Goal: Task Accomplishment & Management: Use online tool/utility

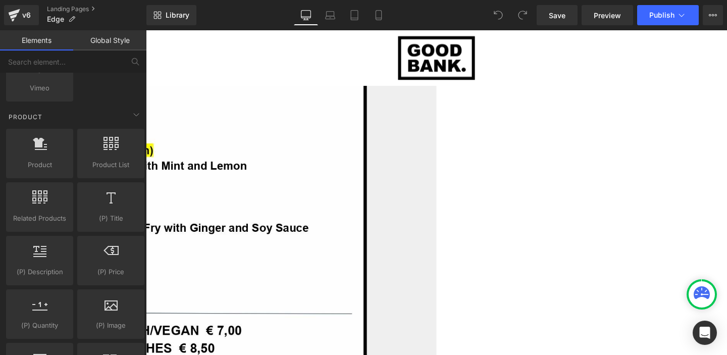
scroll to position [753, 0]
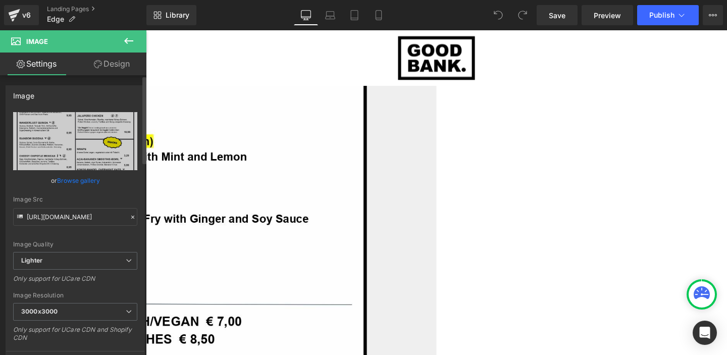
click at [130, 219] on icon at bounding box center [132, 217] width 7 height 7
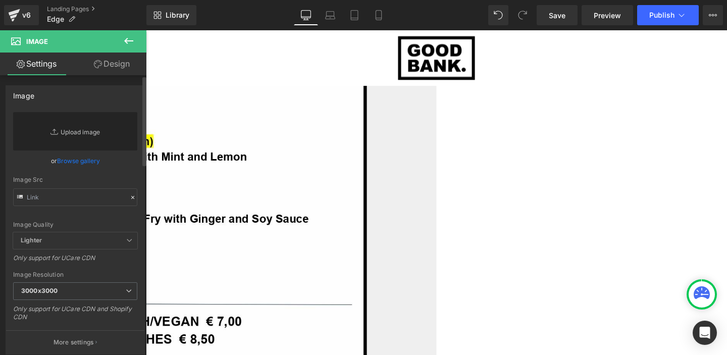
click at [74, 138] on link "Replace Image" at bounding box center [75, 131] width 124 height 38
type input "C:\fakepath\Menu.jpg"
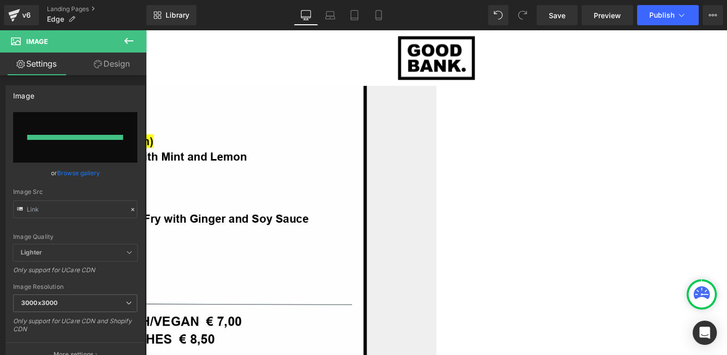
type input "[URL][DOMAIN_NAME]"
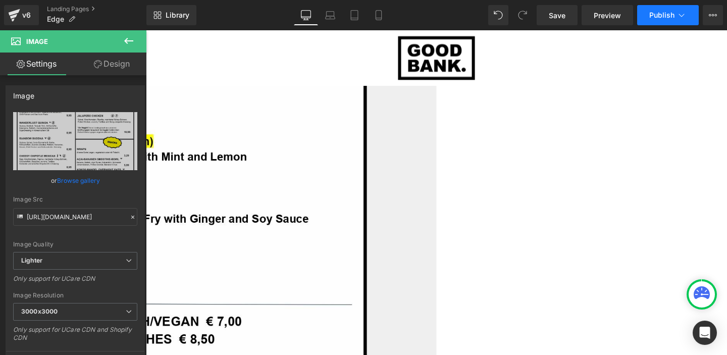
click at [682, 15] on icon at bounding box center [682, 15] width 10 height 10
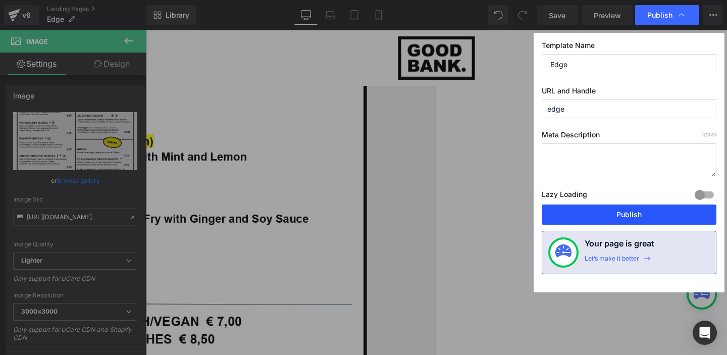
click at [626, 216] on button "Publish" at bounding box center [629, 215] width 175 height 20
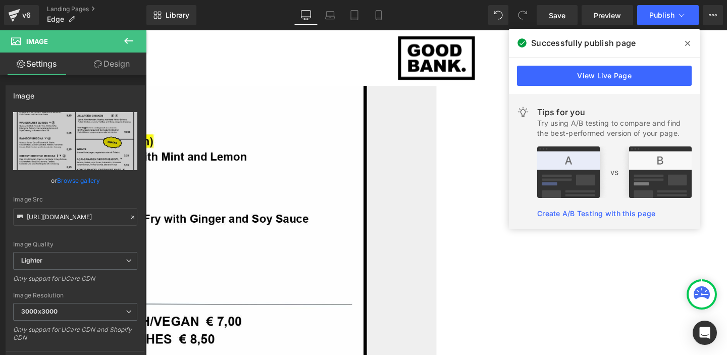
click at [688, 41] on icon at bounding box center [687, 43] width 5 height 8
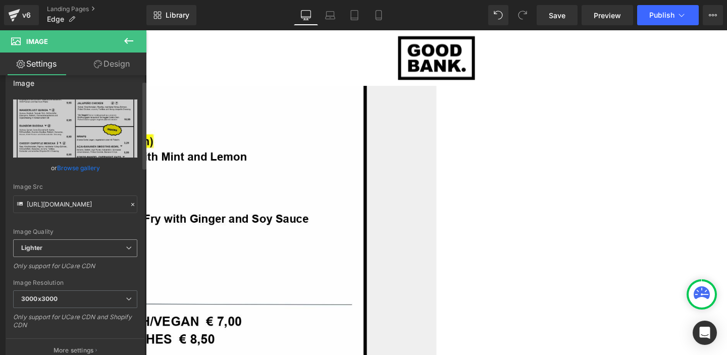
scroll to position [17, 0]
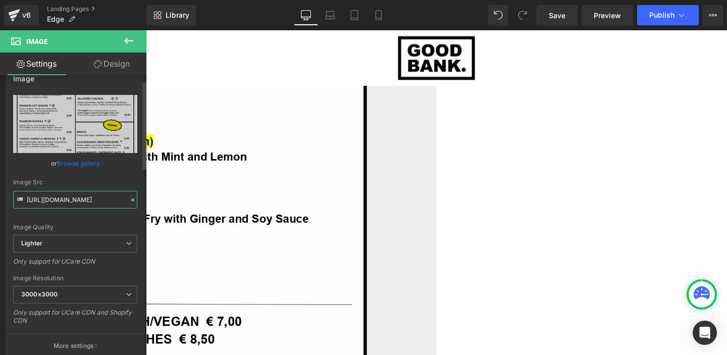
click at [90, 198] on input "[URL][DOMAIN_NAME]" at bounding box center [75, 200] width 124 height 18
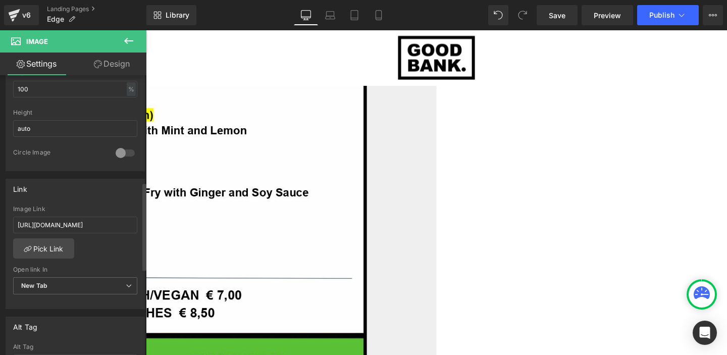
scroll to position [339, 0]
click at [85, 224] on input "[URL][DOMAIN_NAME]" at bounding box center [75, 225] width 124 height 17
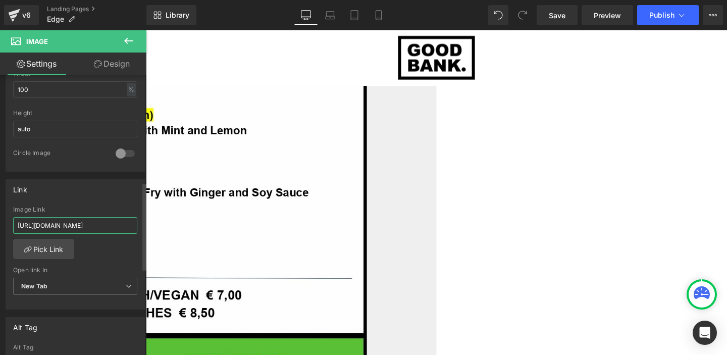
click at [72, 231] on input "[URL][DOMAIN_NAME]" at bounding box center [75, 225] width 124 height 17
click at [70, 224] on input "[URL][DOMAIN_NAME]" at bounding box center [75, 225] width 124 height 17
click at [87, 206] on div "Image Link" at bounding box center [75, 209] width 124 height 7
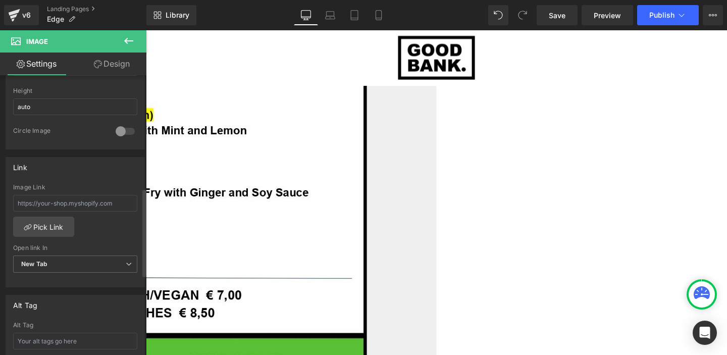
scroll to position [363, 0]
click at [663, 19] on span "Publish" at bounding box center [662, 15] width 25 height 8
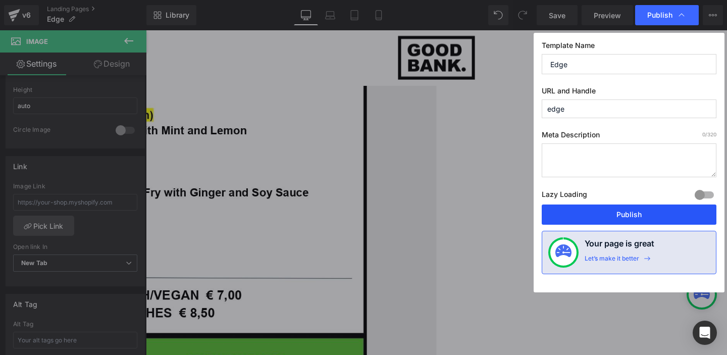
click at [619, 214] on button "Publish" at bounding box center [629, 215] width 175 height 20
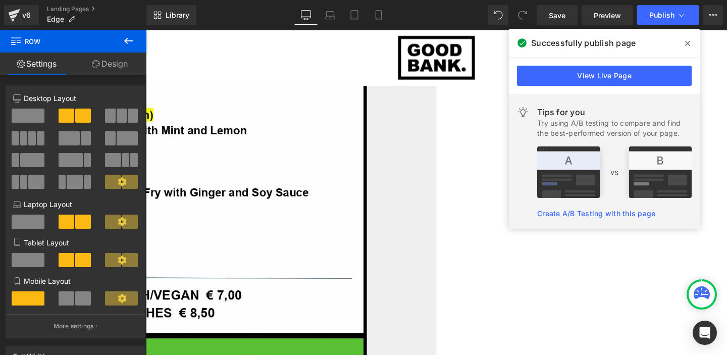
click at [688, 40] on icon at bounding box center [687, 43] width 5 height 8
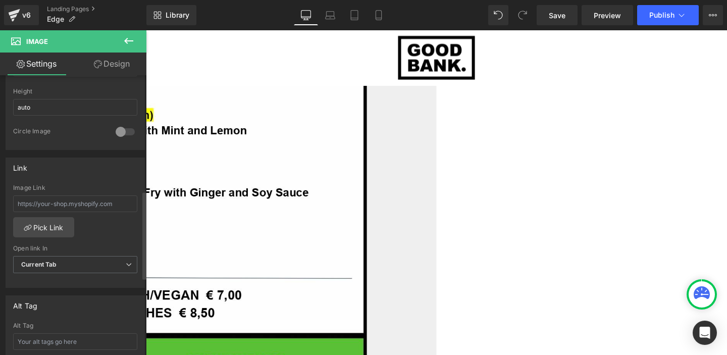
scroll to position [368, 0]
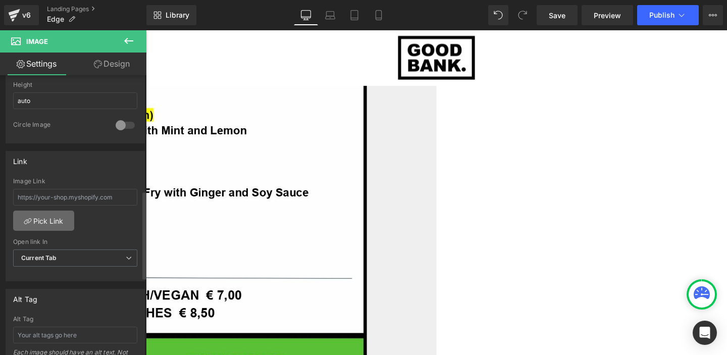
click at [60, 222] on link "Pick Link" at bounding box center [43, 221] width 61 height 20
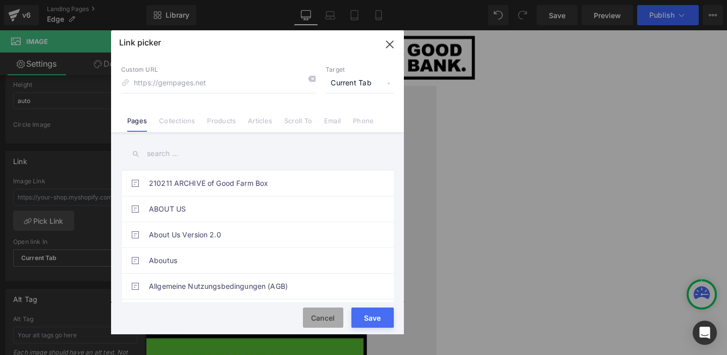
click at [320, 322] on button "Cancel" at bounding box center [323, 318] width 40 height 20
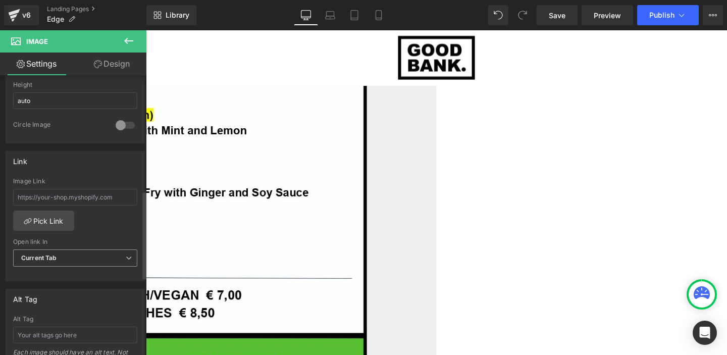
click at [73, 256] on span "Current Tab" at bounding box center [75, 259] width 124 height 18
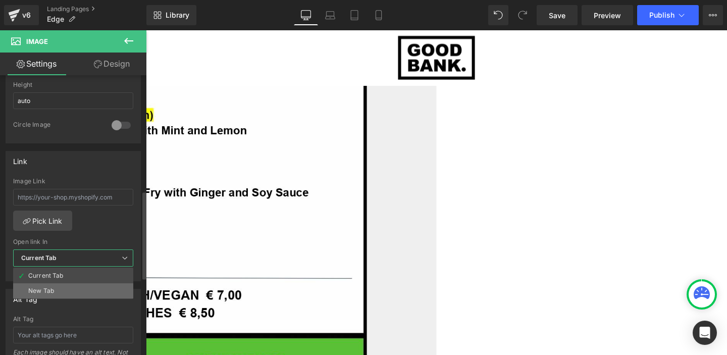
click at [50, 289] on div "New Tab" at bounding box center [41, 290] width 26 height 7
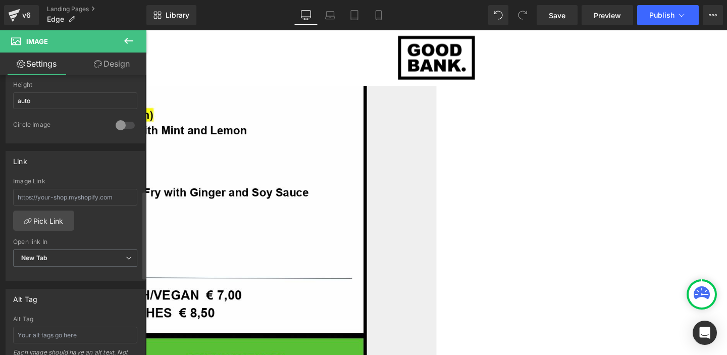
click at [103, 233] on div "Image Link Pick Link Current Tab New Tab Open link In New Tab Current Tab New T…" at bounding box center [75, 230] width 138 height 104
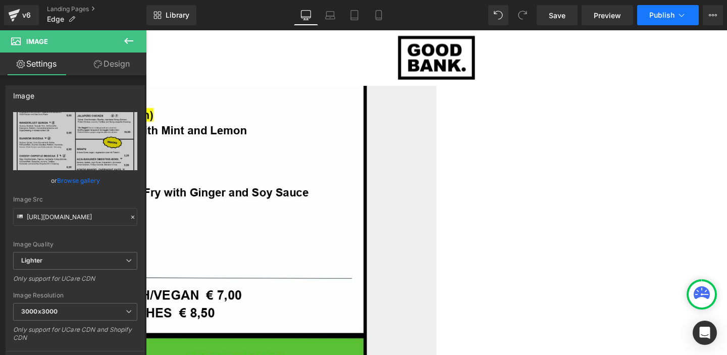
click at [653, 16] on span "Publish" at bounding box center [662, 15] width 25 height 8
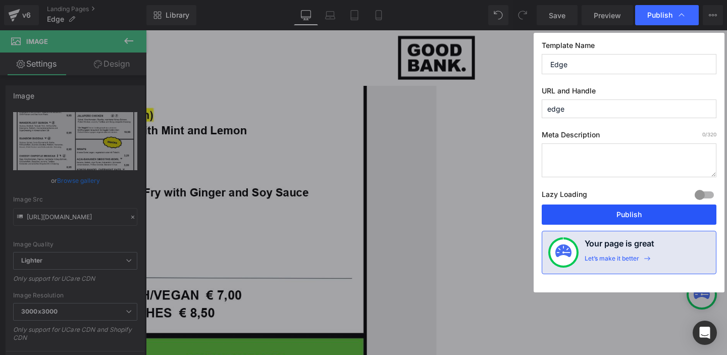
click at [601, 215] on button "Publish" at bounding box center [629, 215] width 175 height 20
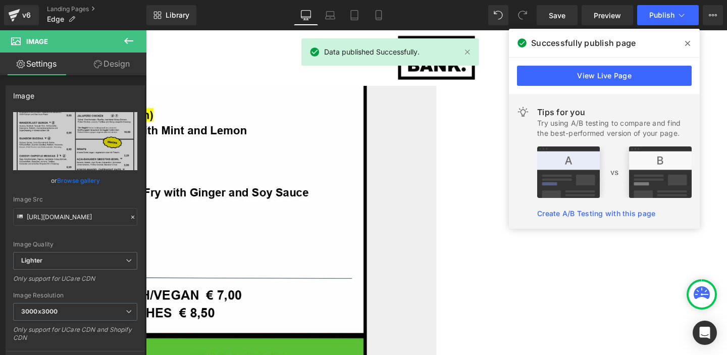
click at [689, 43] on icon at bounding box center [687, 43] width 5 height 8
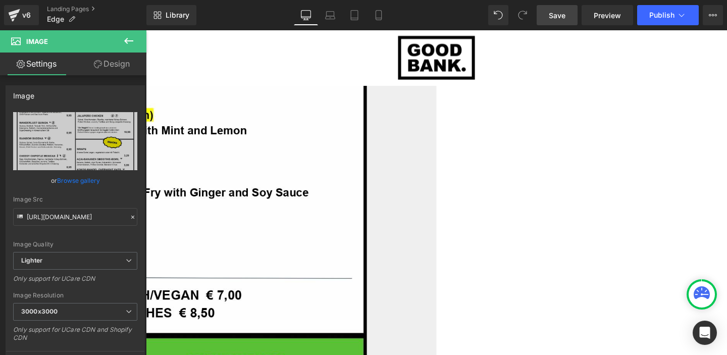
click at [567, 13] on link "Save" at bounding box center [557, 15] width 41 height 20
